Goal: Find specific page/section: Find specific page/section

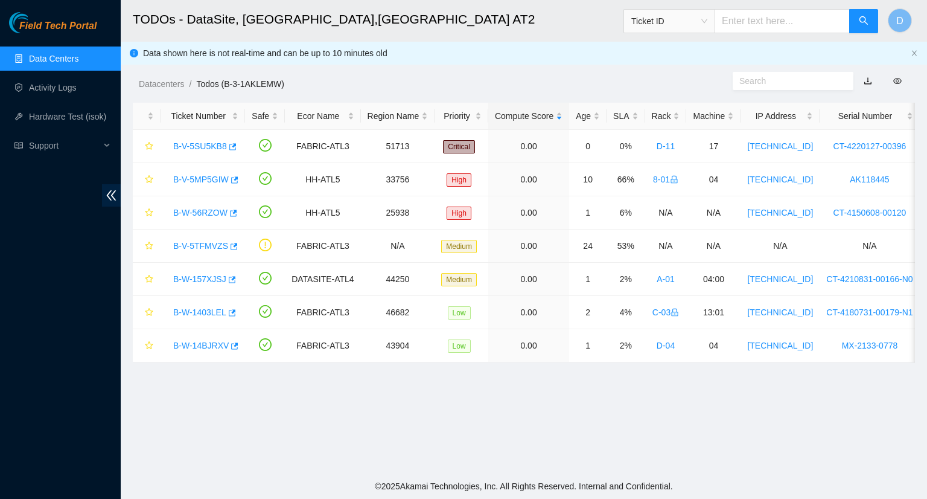
drag, startPoint x: 0, startPoint y: 0, endPoint x: 49, endPoint y: 66, distance: 82.0
click at [49, 63] on link "Data Centers" at bounding box center [54, 59] width 50 height 10
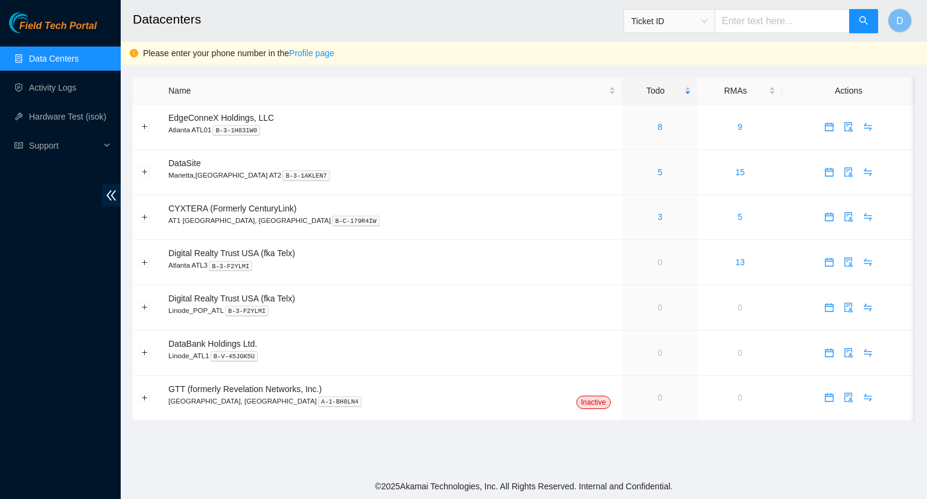
click at [539, 446] on main "Datacenters Ticket ID D Please enter your phone number in the Profile page Name…" at bounding box center [524, 236] width 807 height 473
